Goal: Communication & Community: Participate in discussion

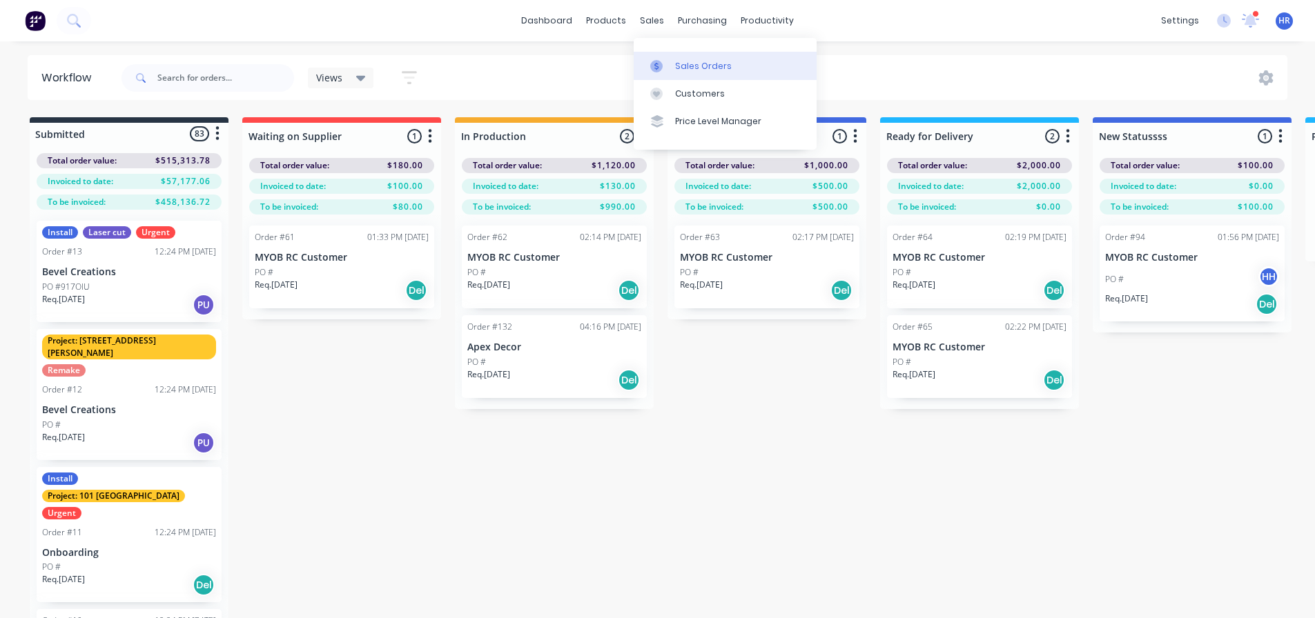
click at [703, 61] on div "Sales Orders" at bounding box center [703, 66] width 57 height 12
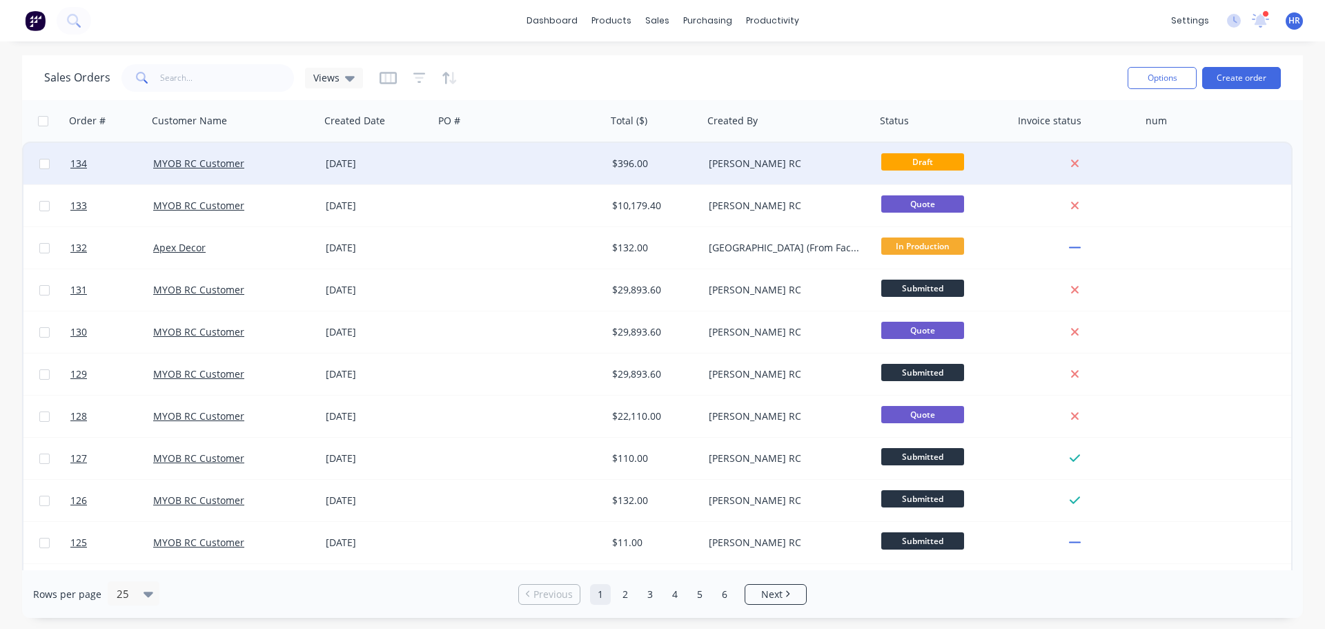
click at [268, 164] on div "MYOB RC Customer" at bounding box center [229, 164] width 153 height 14
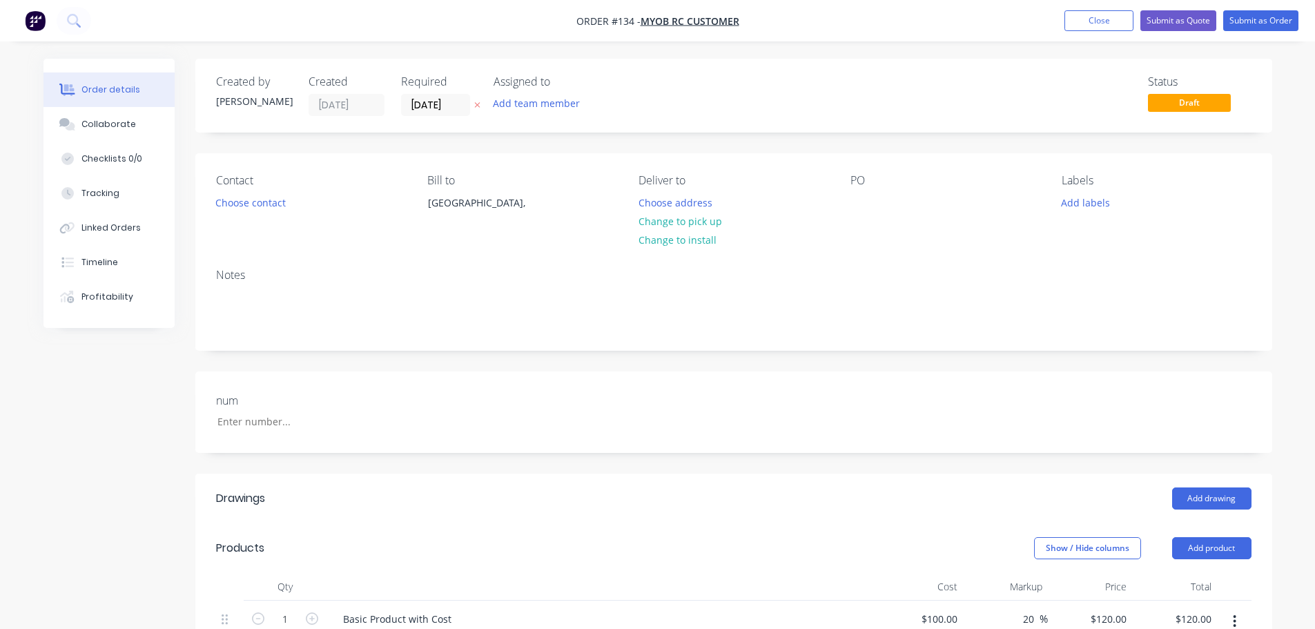
drag, startPoint x: 71, startPoint y: 445, endPoint x: 84, endPoint y: 414, distance: 33.5
click at [71, 443] on div "Created by [PERSON_NAME] Created [DATE] Required [DATE] Assigned to Add team me…" at bounding box center [657, 634] width 1229 height 1150
click at [110, 126] on div "Collaborate" at bounding box center [108, 124] width 55 height 12
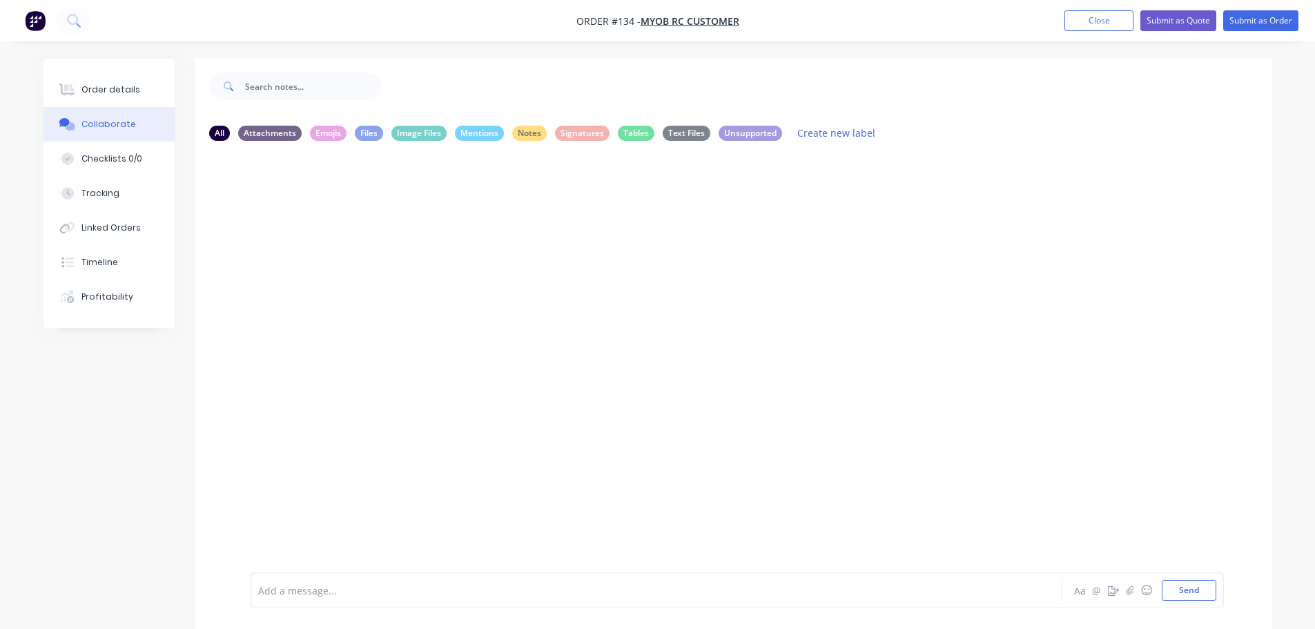
click at [483, 590] on div at bounding box center [618, 590] width 718 height 14
click at [1095, 28] on button "Close" at bounding box center [1098, 20] width 69 height 21
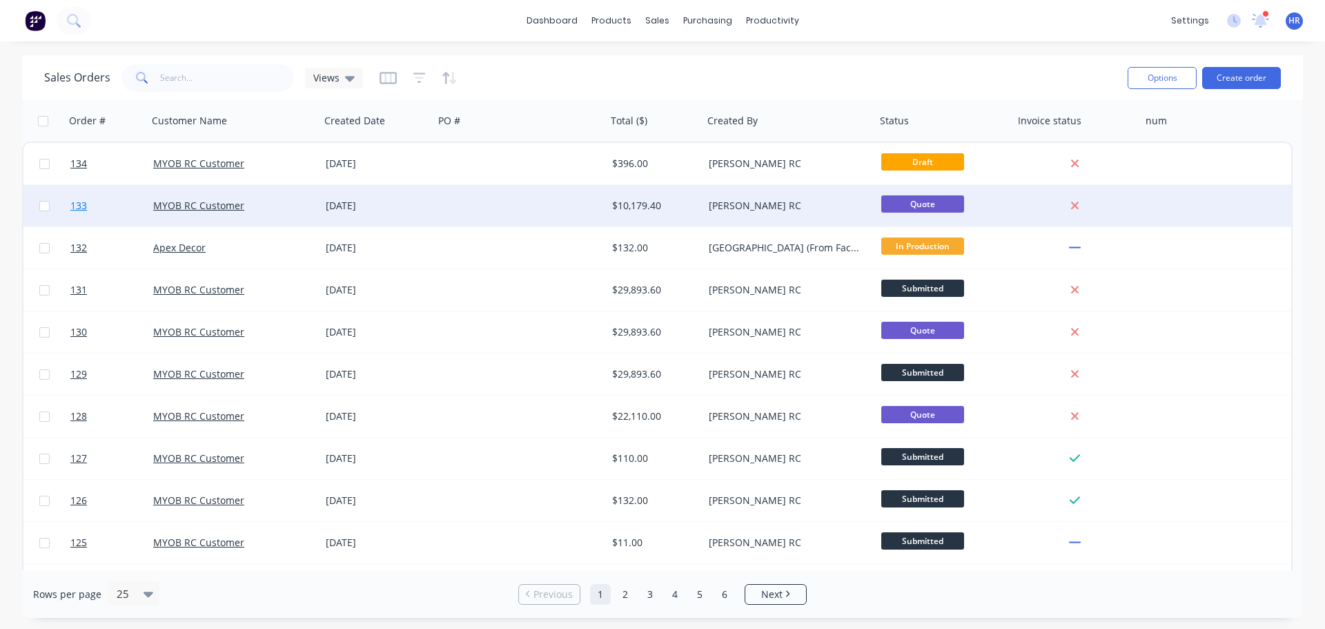
click at [95, 212] on link "133" at bounding box center [111, 205] width 83 height 41
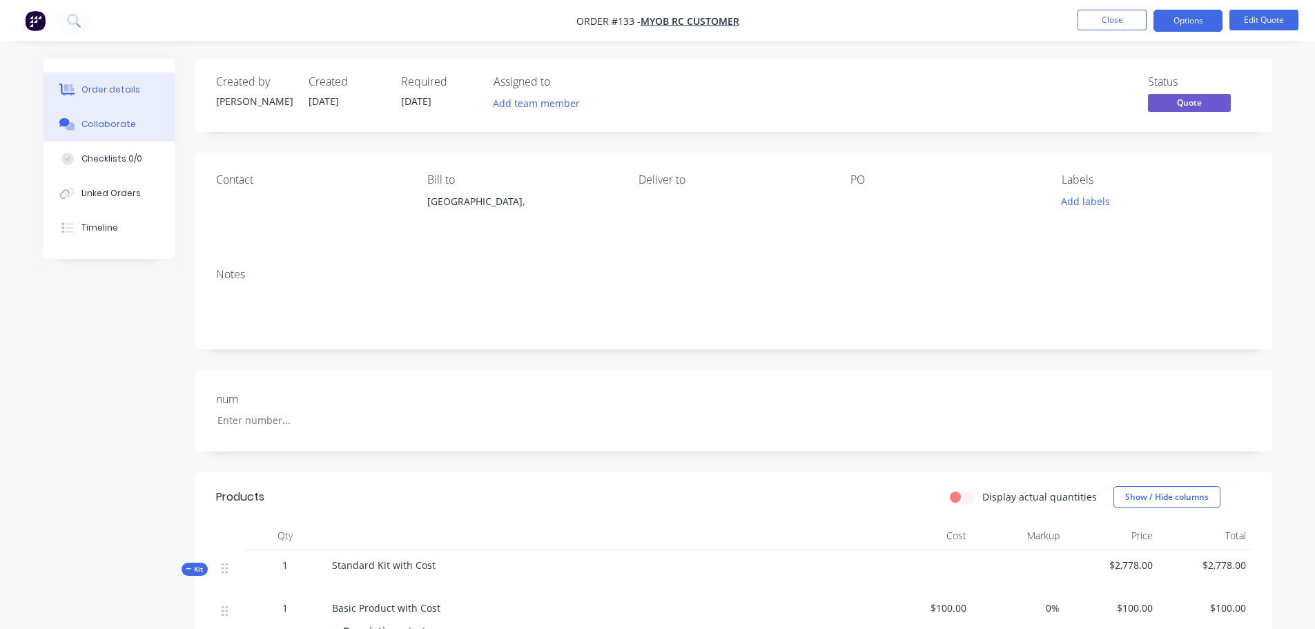
click at [98, 128] on div "Collaborate" at bounding box center [108, 124] width 55 height 12
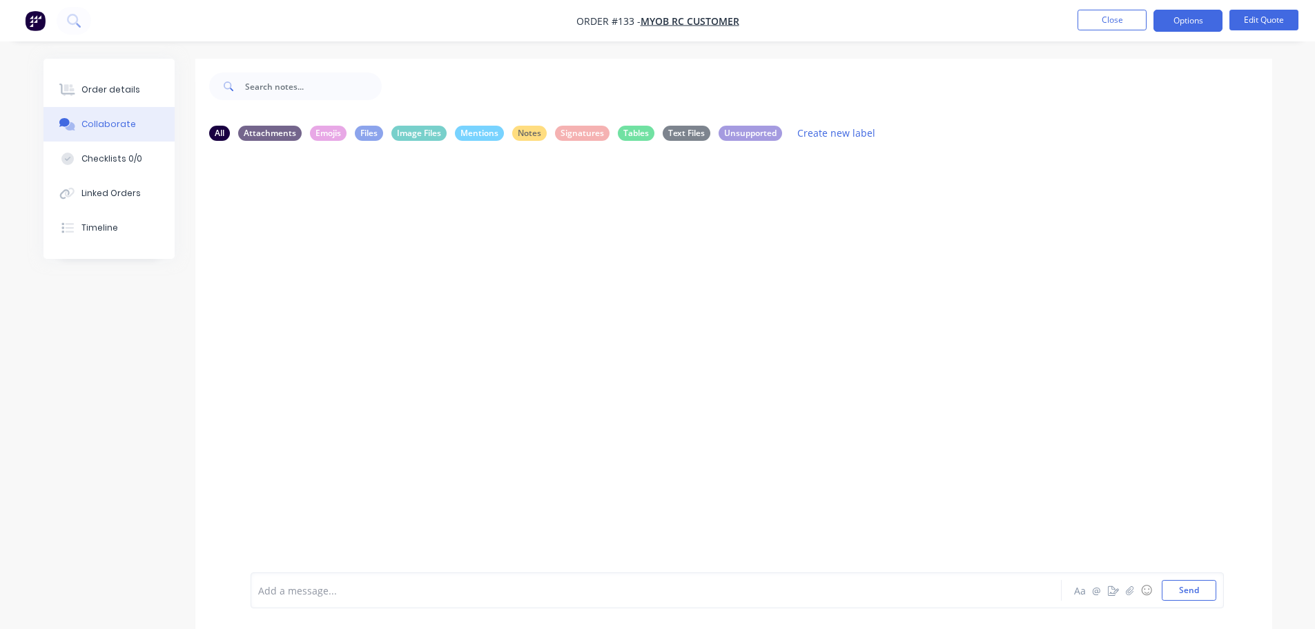
click at [331, 582] on div "Add a message..." at bounding box center [617, 590] width 718 height 21
click at [1114, 592] on icon "button" at bounding box center [1113, 590] width 11 height 10
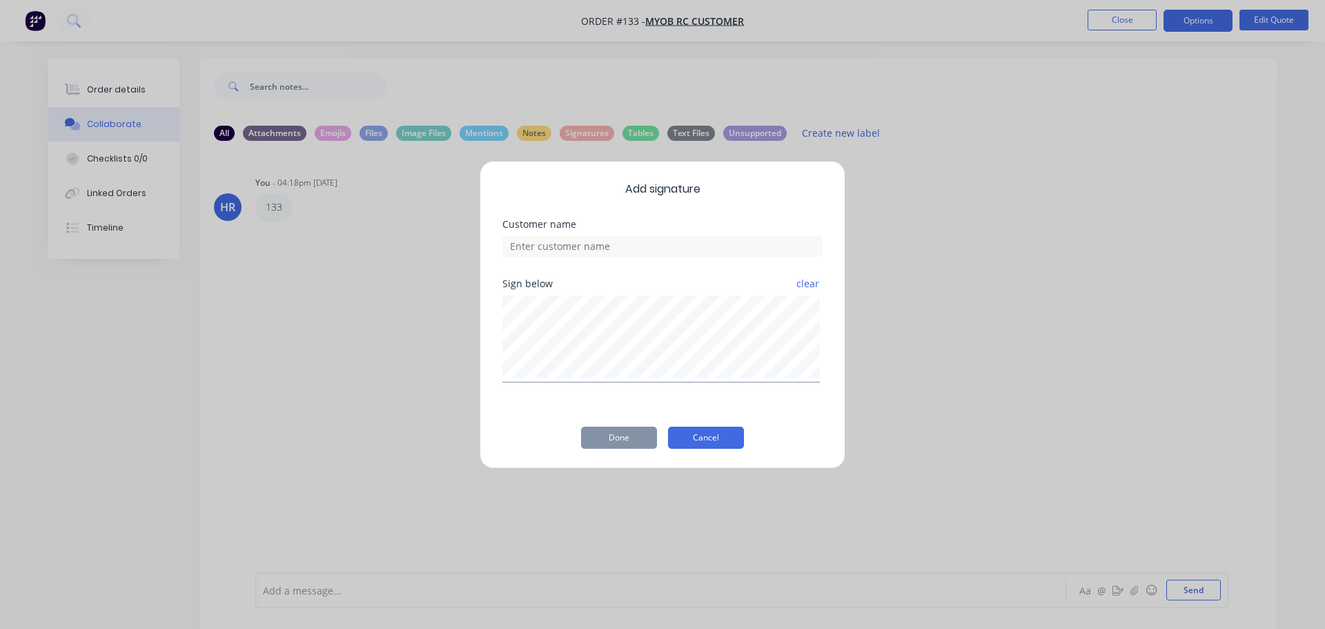
click at [717, 440] on button "Cancel" at bounding box center [706, 438] width 76 height 22
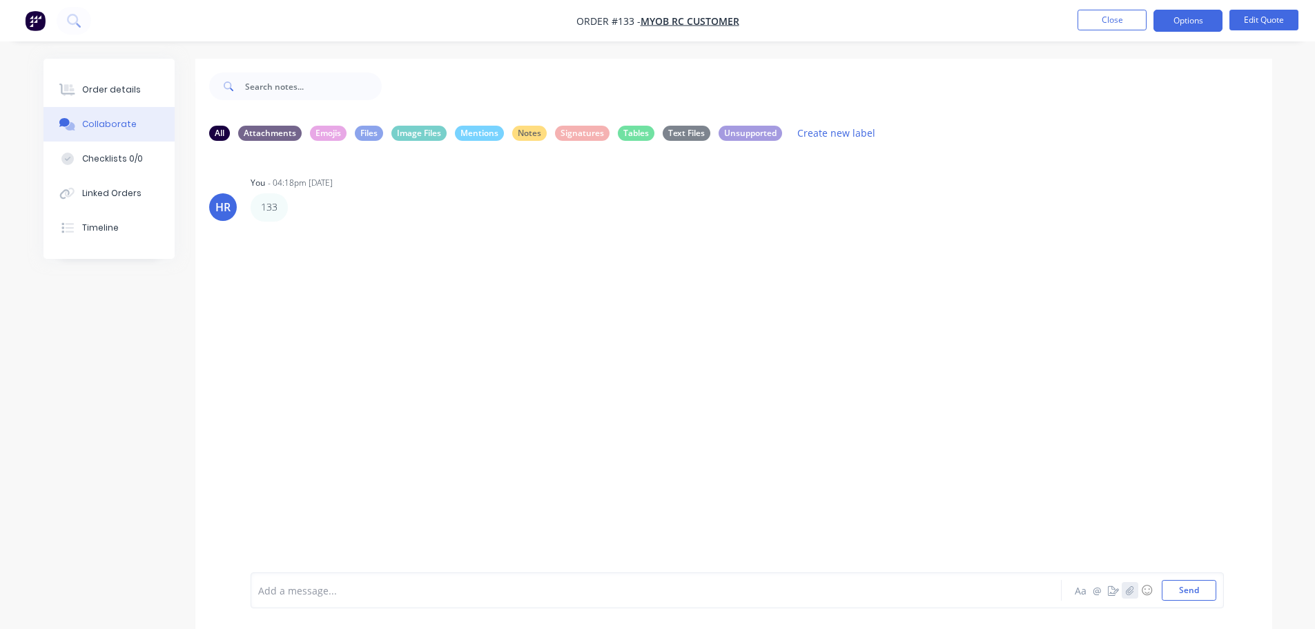
click at [1123, 589] on button "button" at bounding box center [1130, 590] width 17 height 17
click at [1197, 594] on button "Send" at bounding box center [1189, 590] width 55 height 21
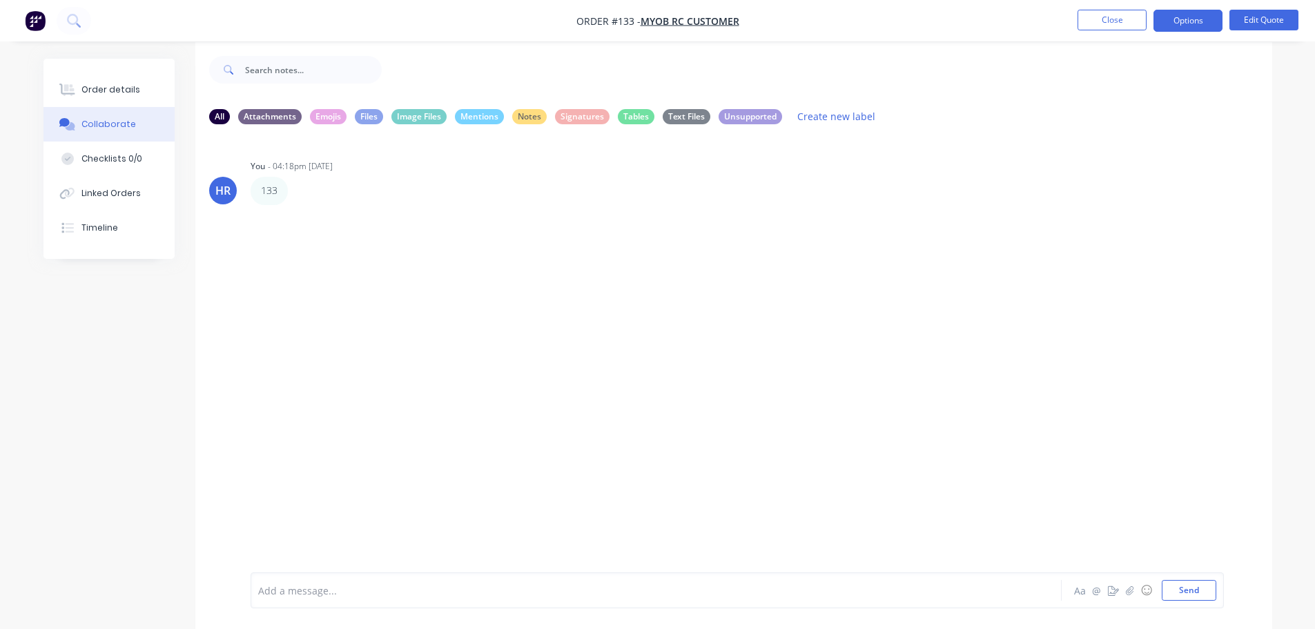
scroll to position [21, 0]
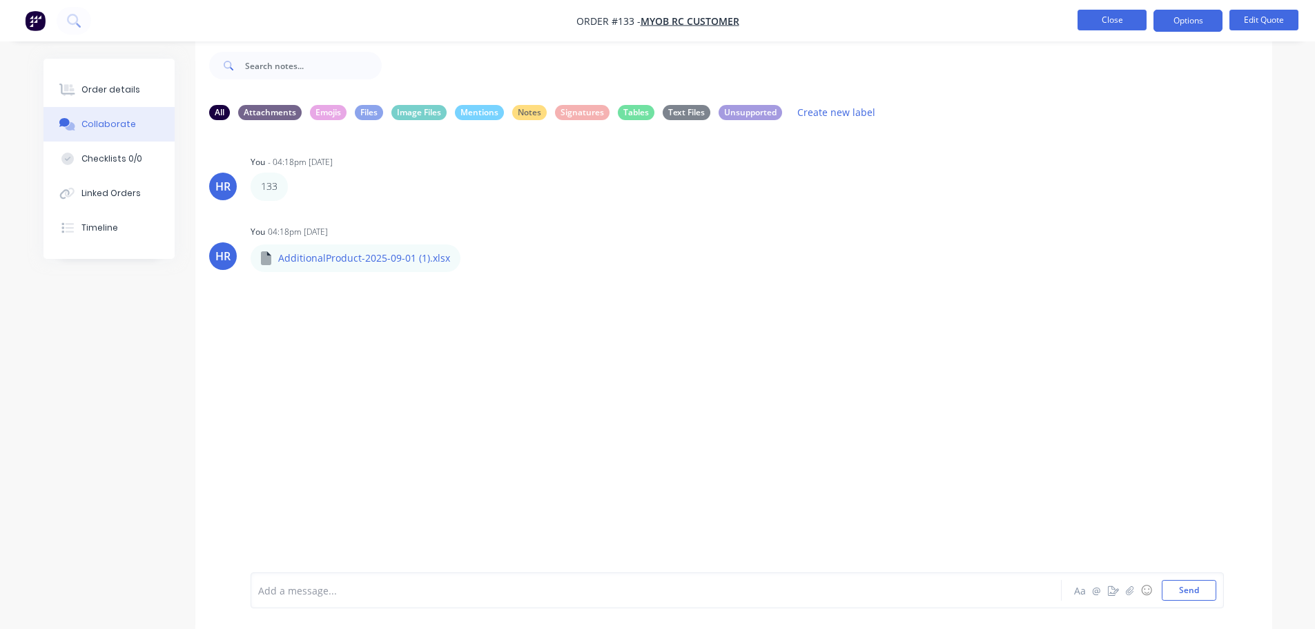
click at [1083, 13] on button "Close" at bounding box center [1111, 20] width 69 height 21
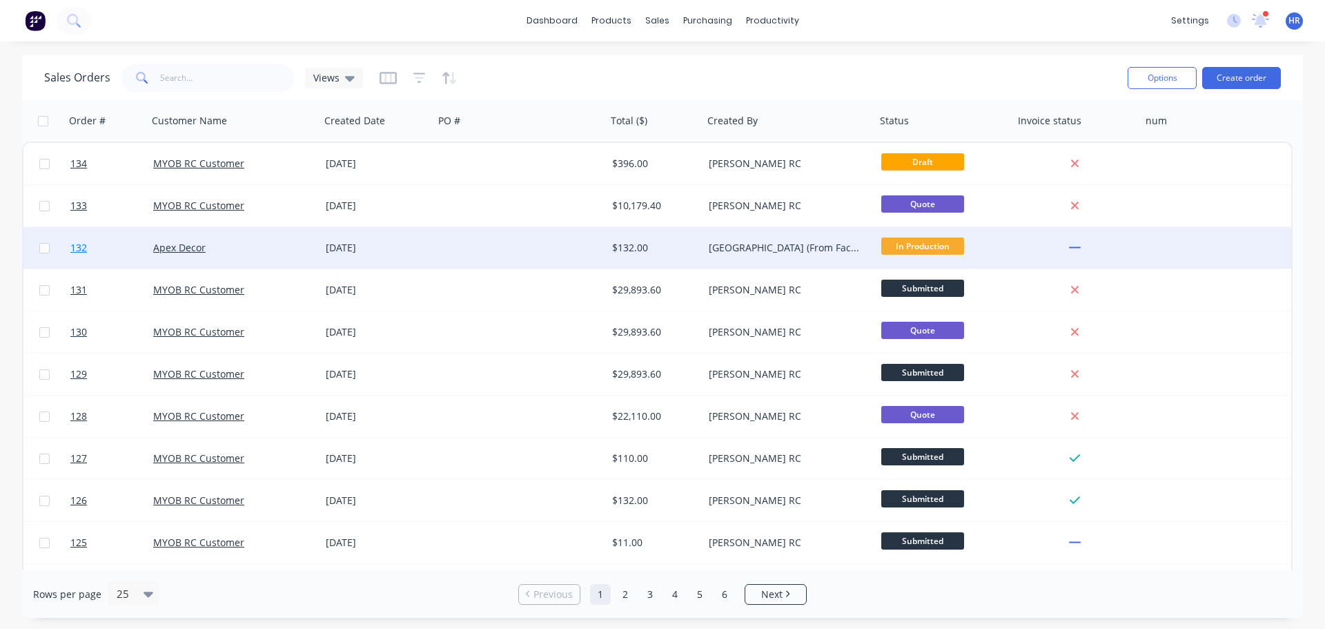
click at [121, 241] on link "132" at bounding box center [111, 247] width 83 height 41
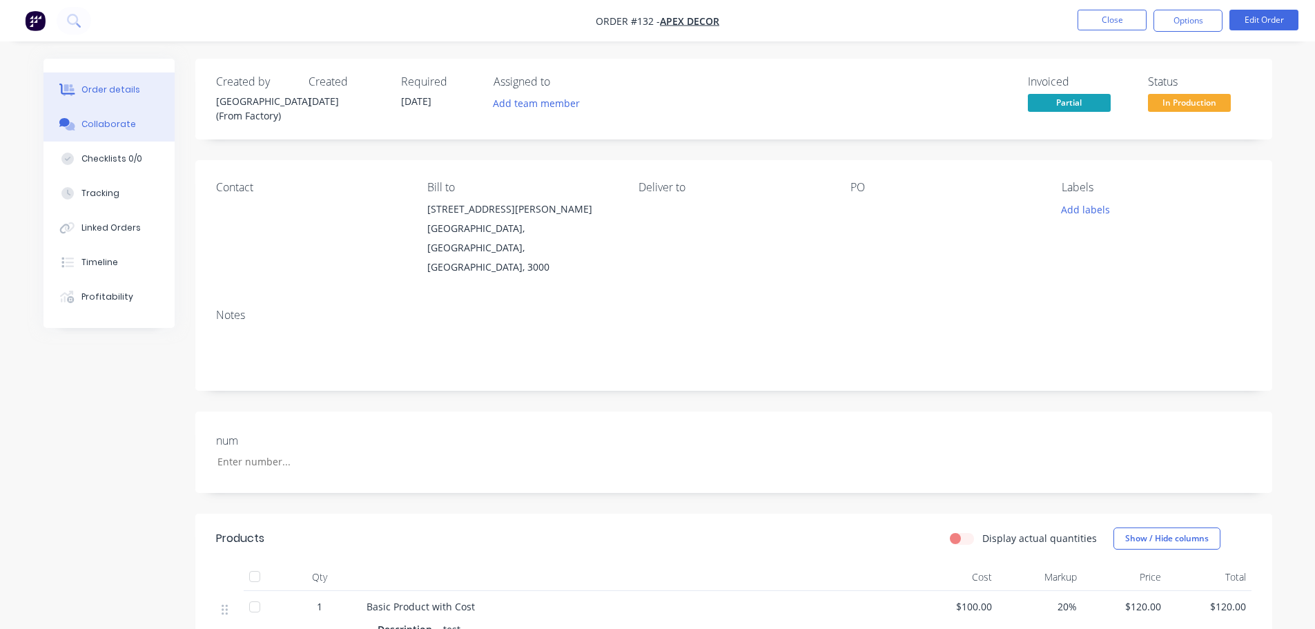
click at [133, 117] on button "Collaborate" at bounding box center [108, 124] width 131 height 35
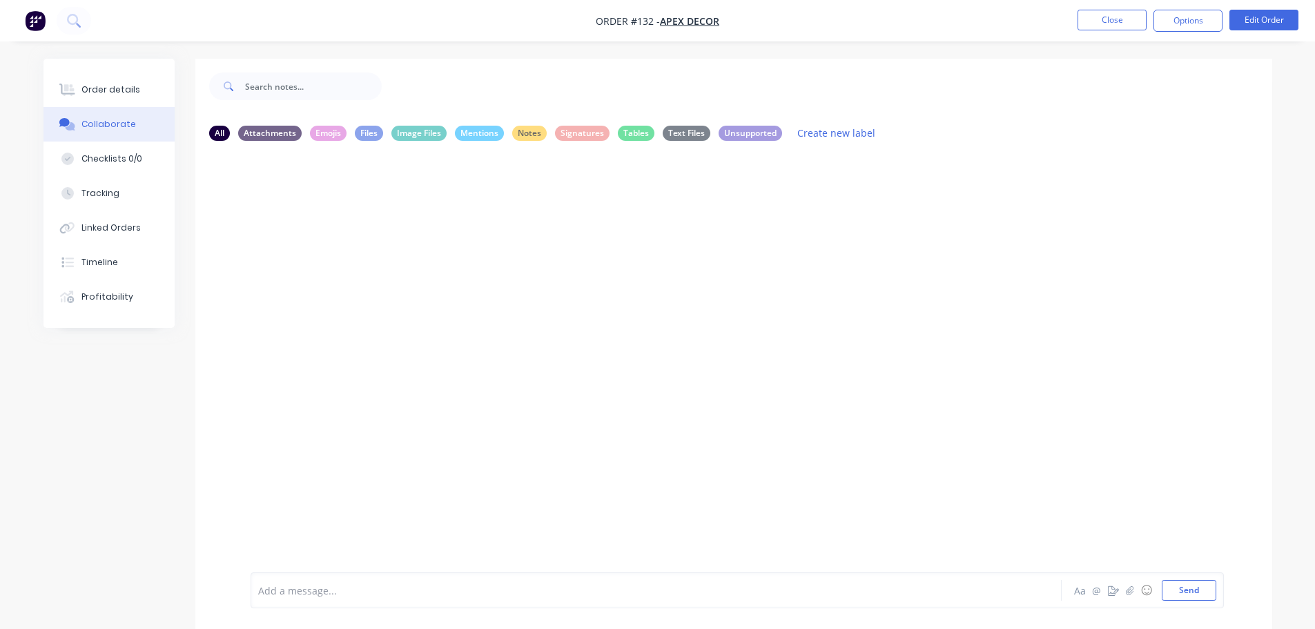
click at [366, 587] on div at bounding box center [618, 590] width 718 height 14
click at [1113, 586] on icon "button" at bounding box center [1113, 590] width 11 height 10
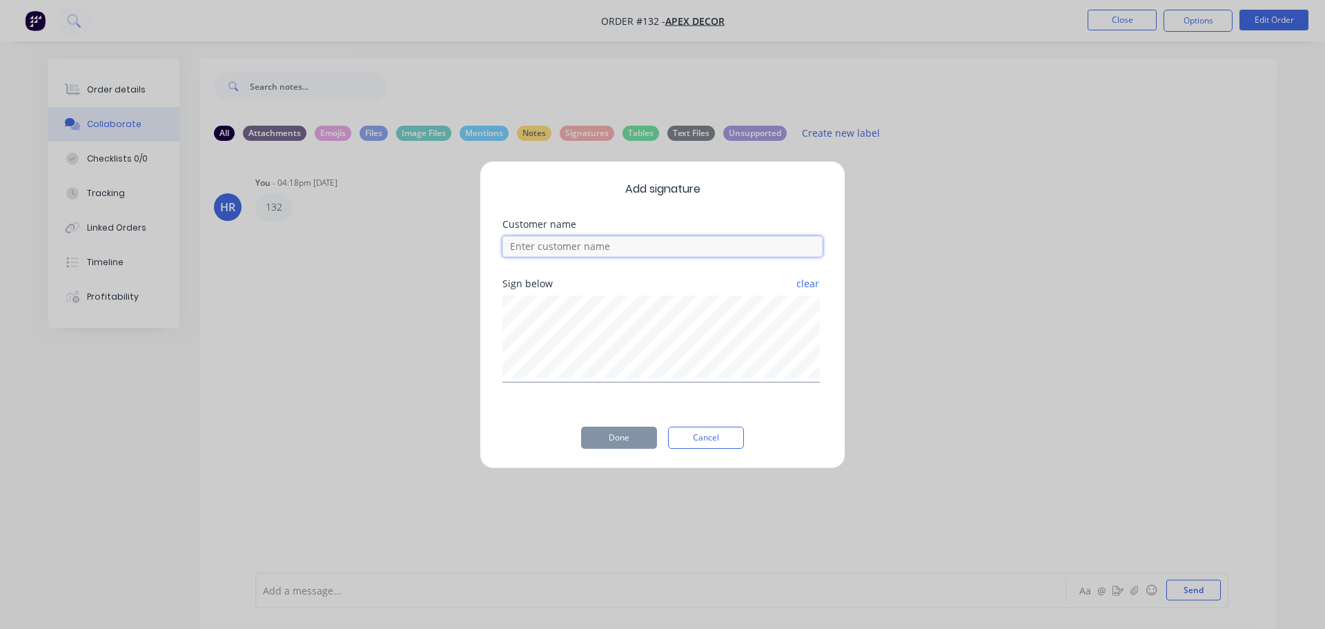
click at [601, 254] on input at bounding box center [662, 246] width 320 height 21
type input "asd"
click at [625, 431] on button "Done" at bounding box center [619, 438] width 76 height 22
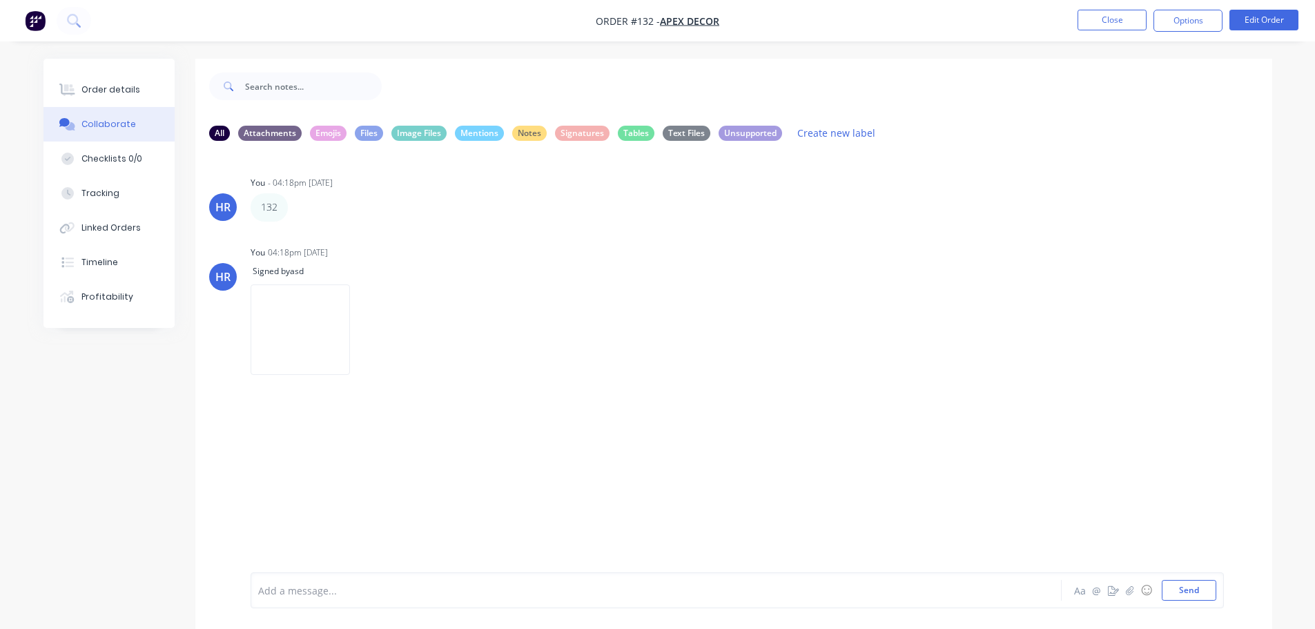
click at [1094, 32] on nav "Order #132 - Apex Decor Close Options Edit Order" at bounding box center [657, 20] width 1315 height 41
click at [1110, 21] on button "Close" at bounding box center [1111, 20] width 69 height 21
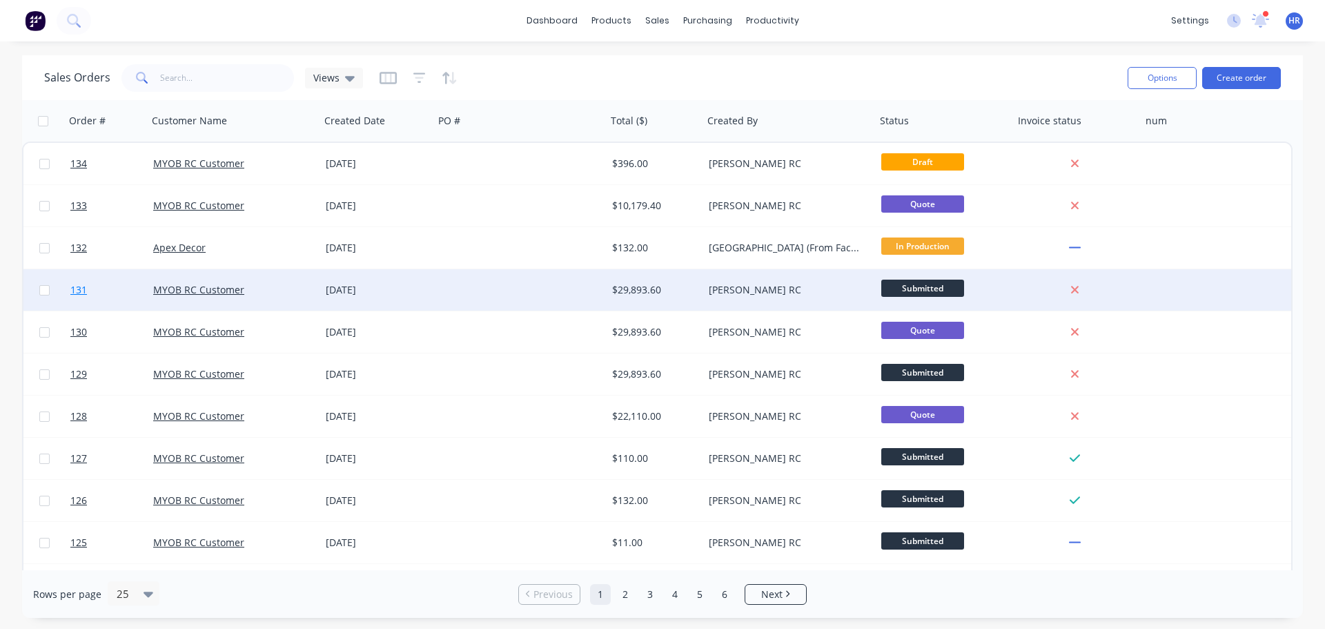
click at [118, 289] on link "131" at bounding box center [111, 289] width 83 height 41
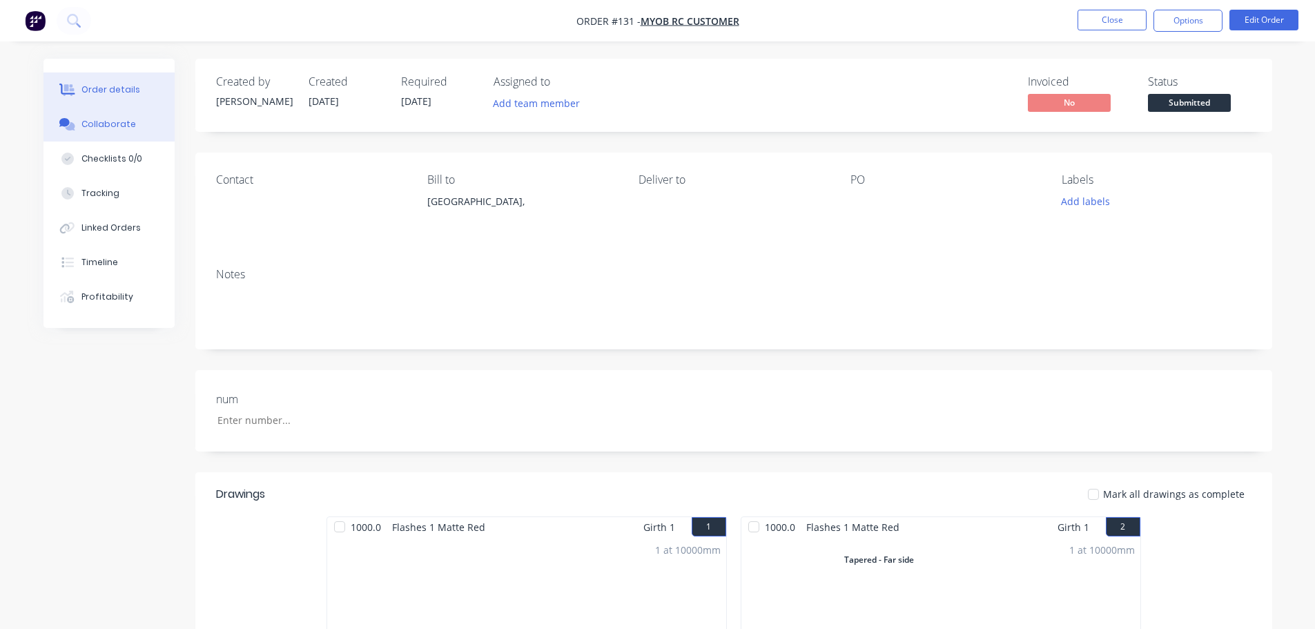
click at [107, 132] on button "Collaborate" at bounding box center [108, 124] width 131 height 35
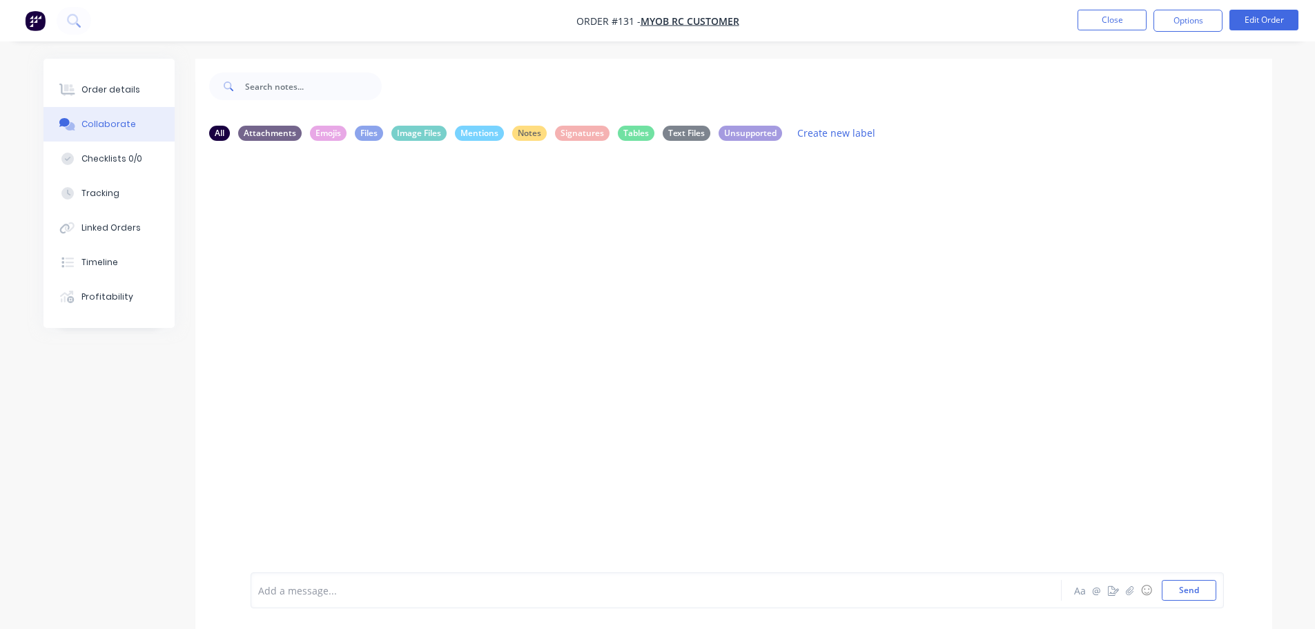
drag, startPoint x: 355, startPoint y: 589, endPoint x: 362, endPoint y: 588, distance: 7.0
click at [355, 589] on div at bounding box center [618, 590] width 718 height 14
click at [1131, 588] on icon "button" at bounding box center [1130, 589] width 8 height 9
click at [1199, 589] on button "Send" at bounding box center [1189, 590] width 55 height 21
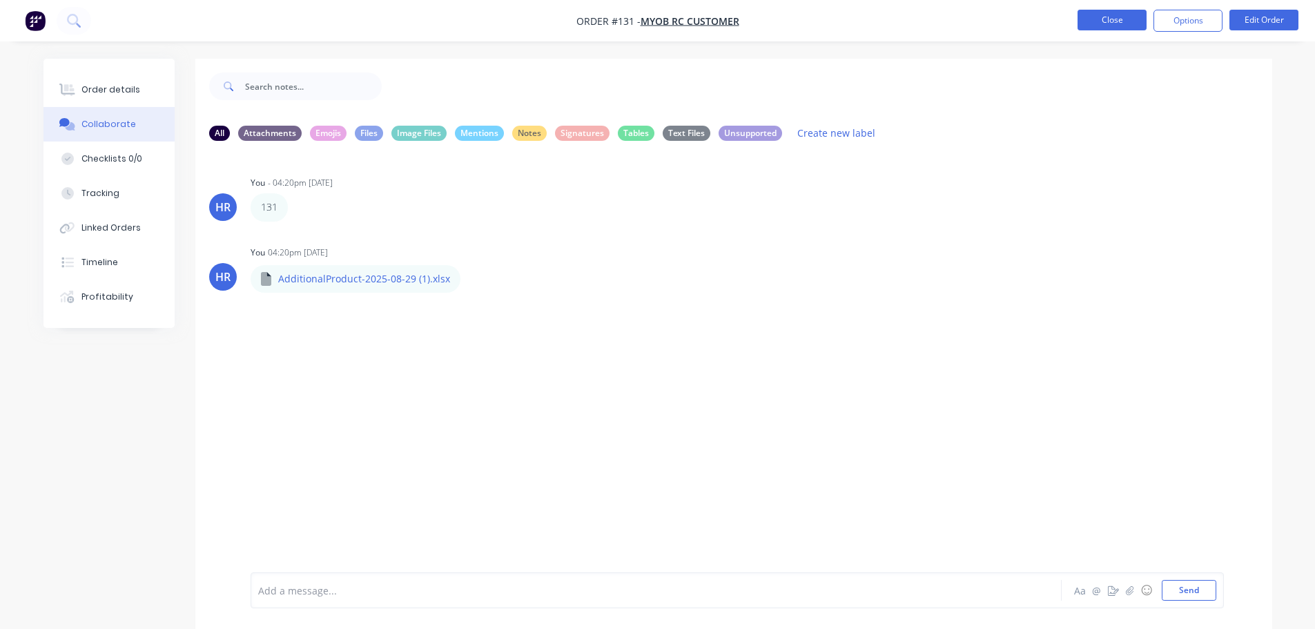
click at [1085, 12] on button "Close" at bounding box center [1111, 20] width 69 height 21
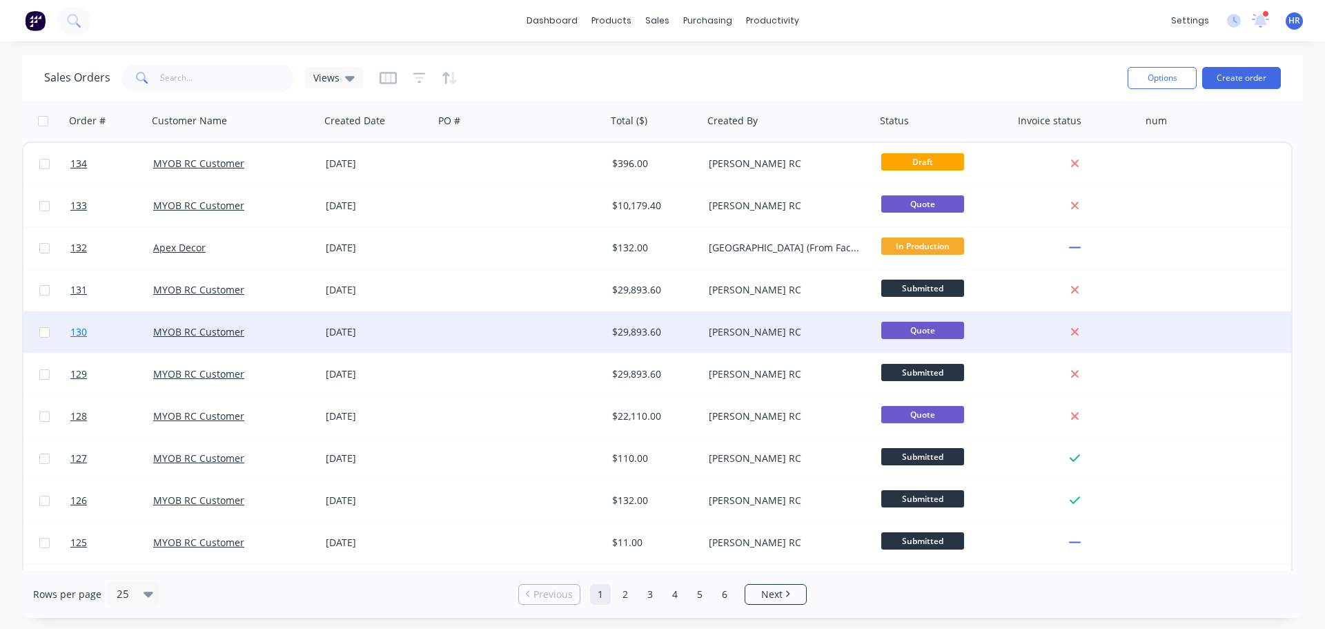
click at [137, 336] on link "130" at bounding box center [111, 331] width 83 height 41
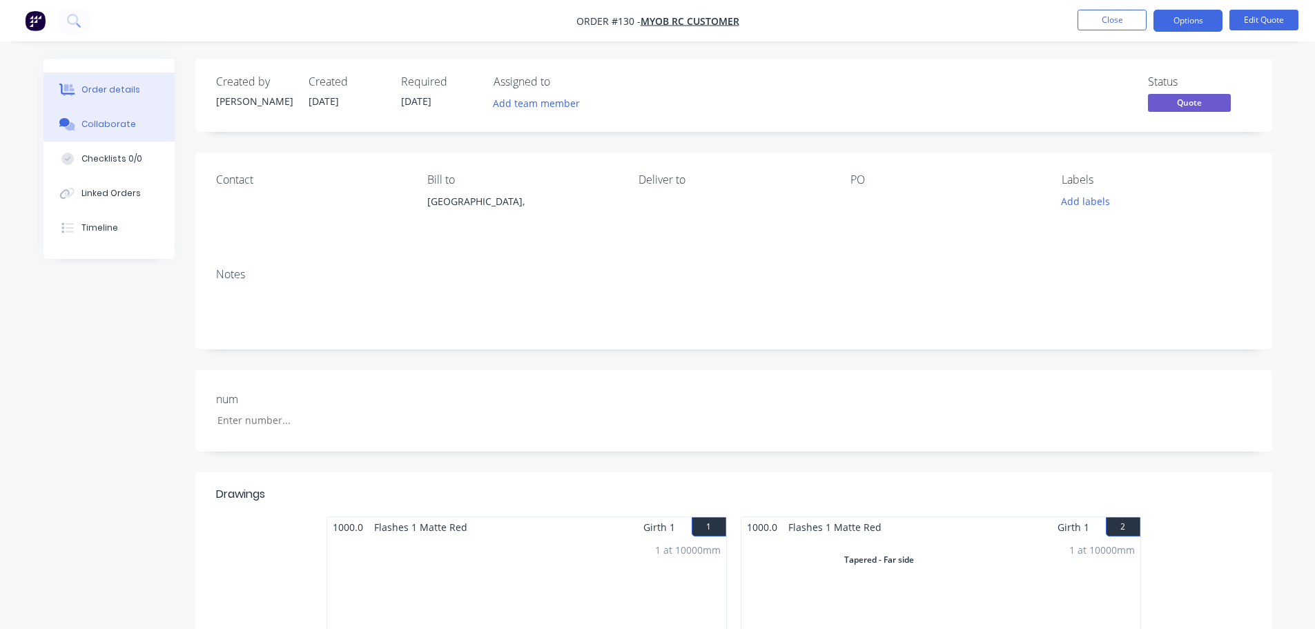
click at [117, 122] on div "Collaborate" at bounding box center [108, 124] width 55 height 12
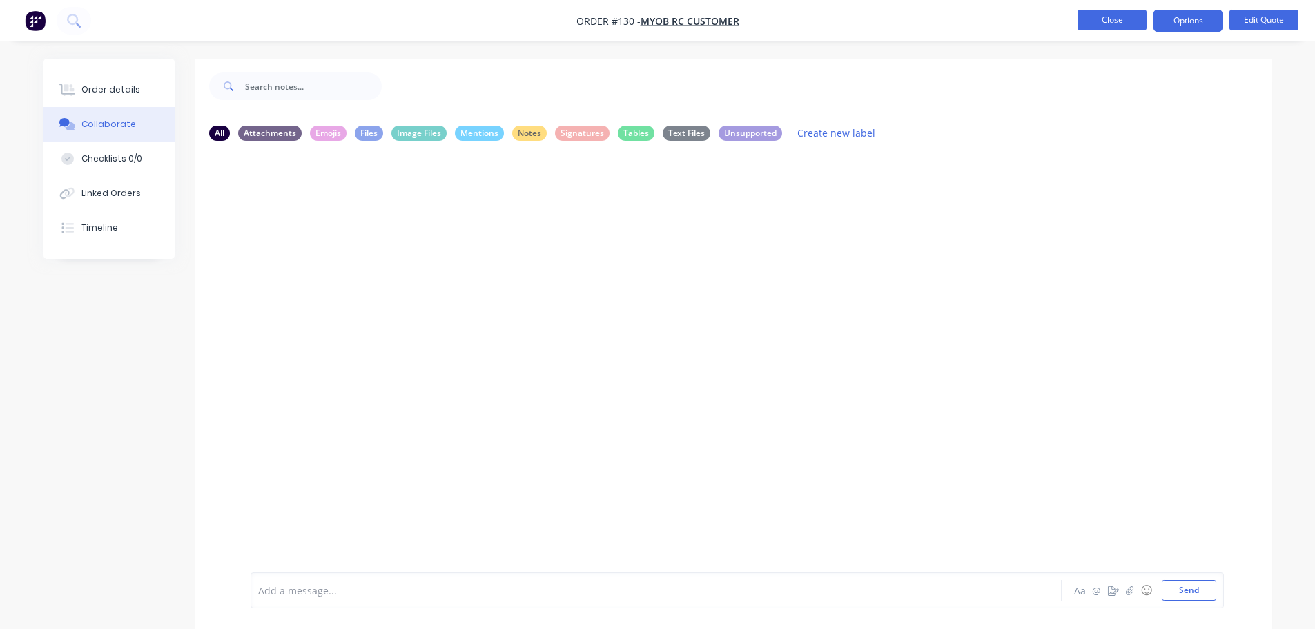
click at [1131, 21] on button "Close" at bounding box center [1111, 20] width 69 height 21
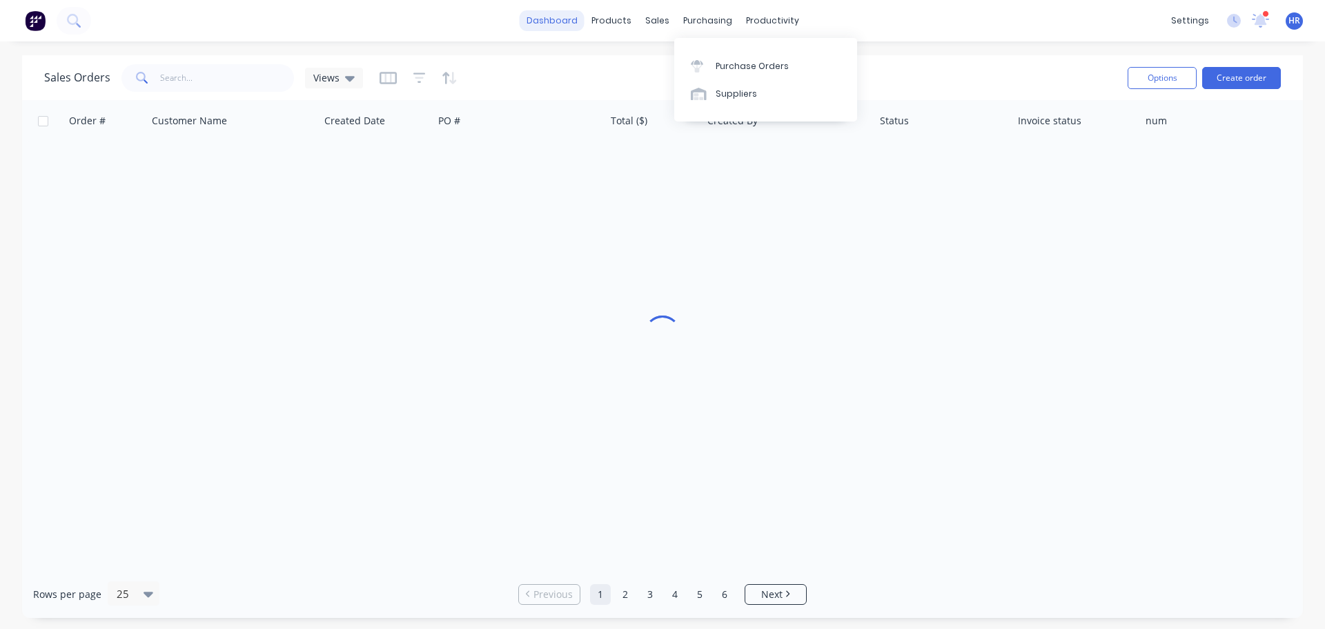
drag, startPoint x: 549, startPoint y: 32, endPoint x: 552, endPoint y: 17, distance: 15.6
click at [549, 30] on div "dashboard products sales purchasing productivity dashboard products Product Cat…" at bounding box center [662, 20] width 1325 height 41
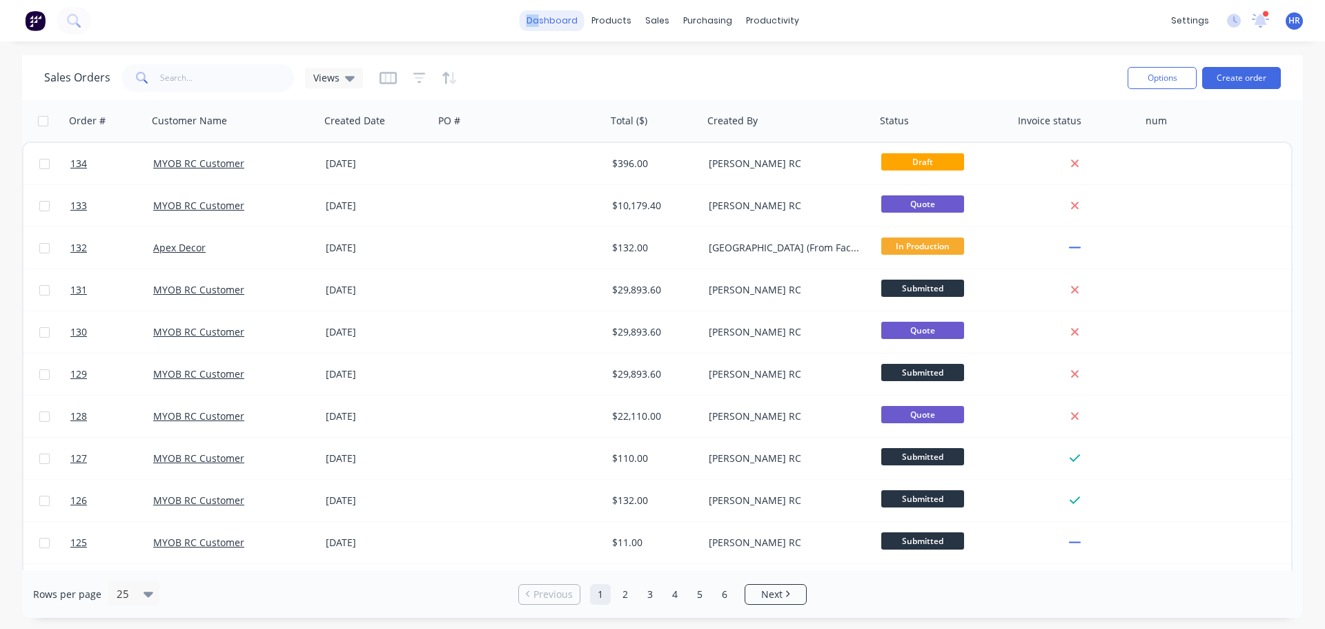
click at [552, 17] on link "dashboard" at bounding box center [552, 20] width 65 height 21
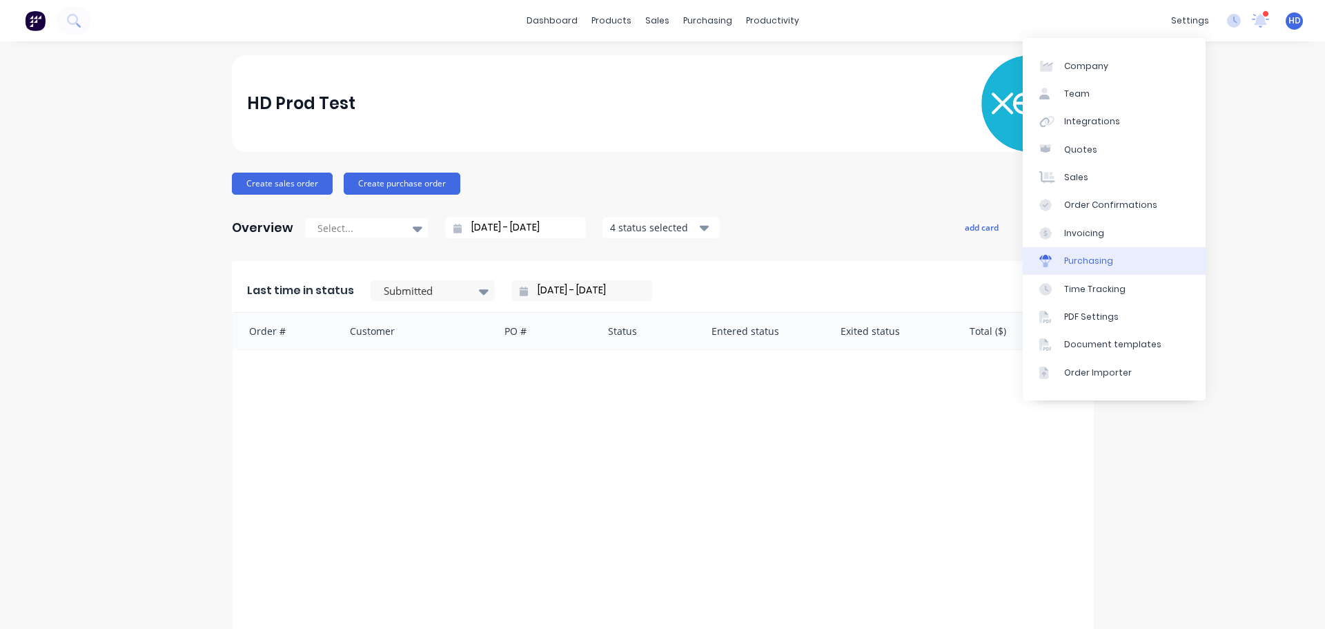
click at [1106, 259] on div "Purchasing" at bounding box center [1088, 261] width 49 height 12
